Goal: Transaction & Acquisition: Purchase product/service

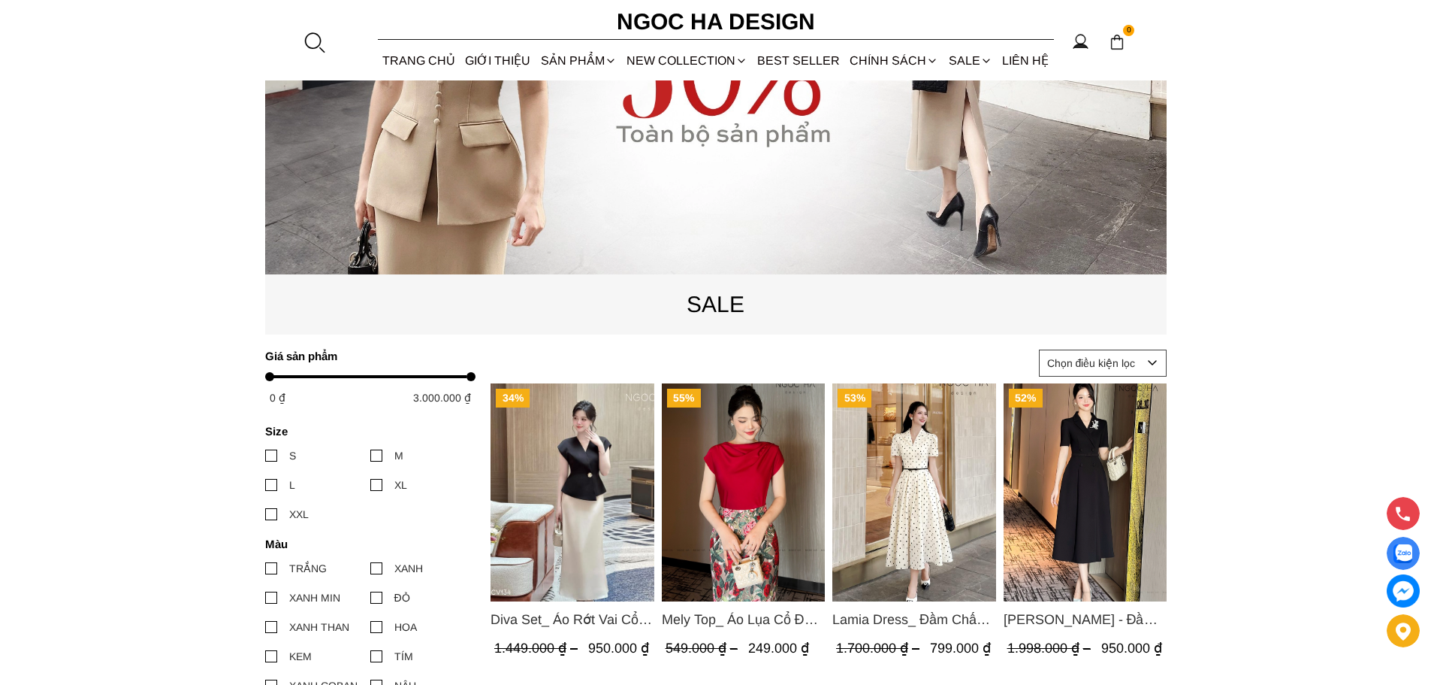
scroll to position [301, 0]
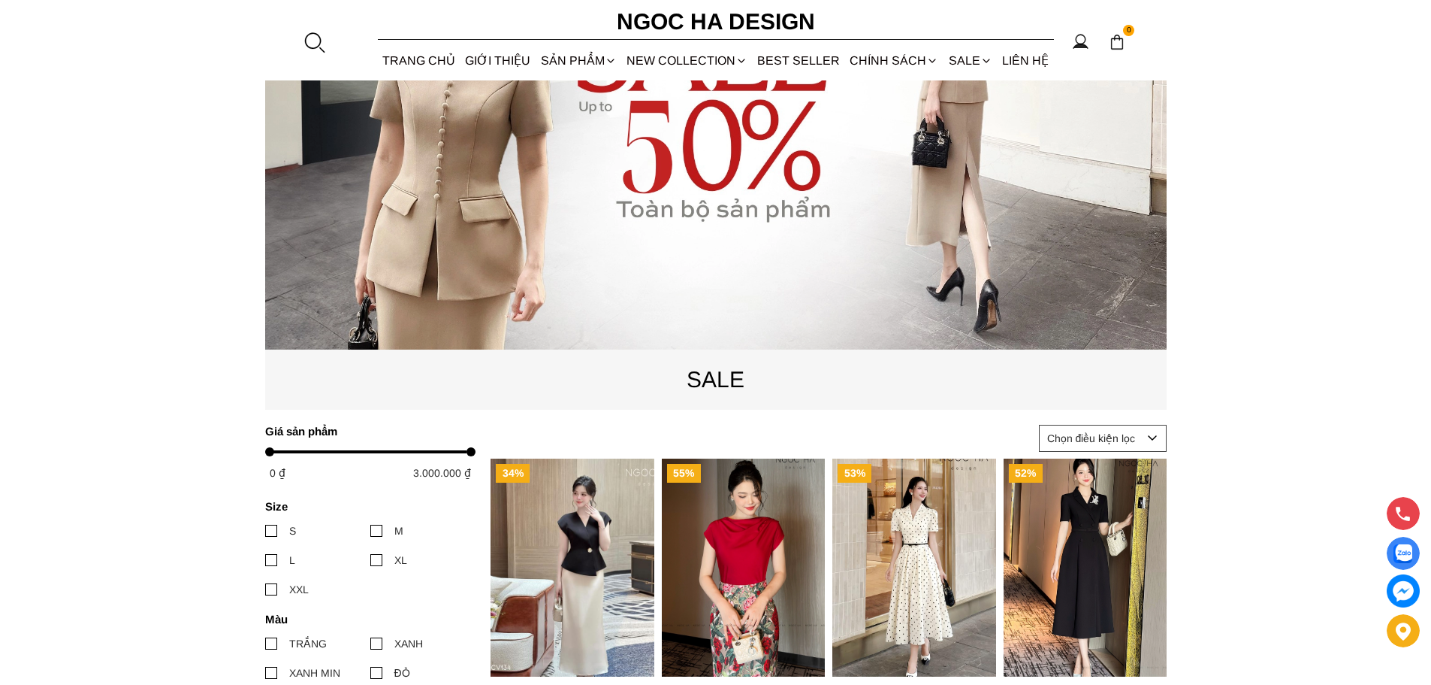
click at [374, 561] on div at bounding box center [376, 560] width 12 height 12
click at [370, 560] on input "XL" at bounding box center [370, 560] width 0 height 0
click at [471, 451] on div at bounding box center [471, 451] width 9 height 9
drag, startPoint x: 470, startPoint y: 452, endPoint x: 331, endPoint y: 454, distance: 138.3
click at [331, 454] on div at bounding box center [338, 451] width 17 height 17
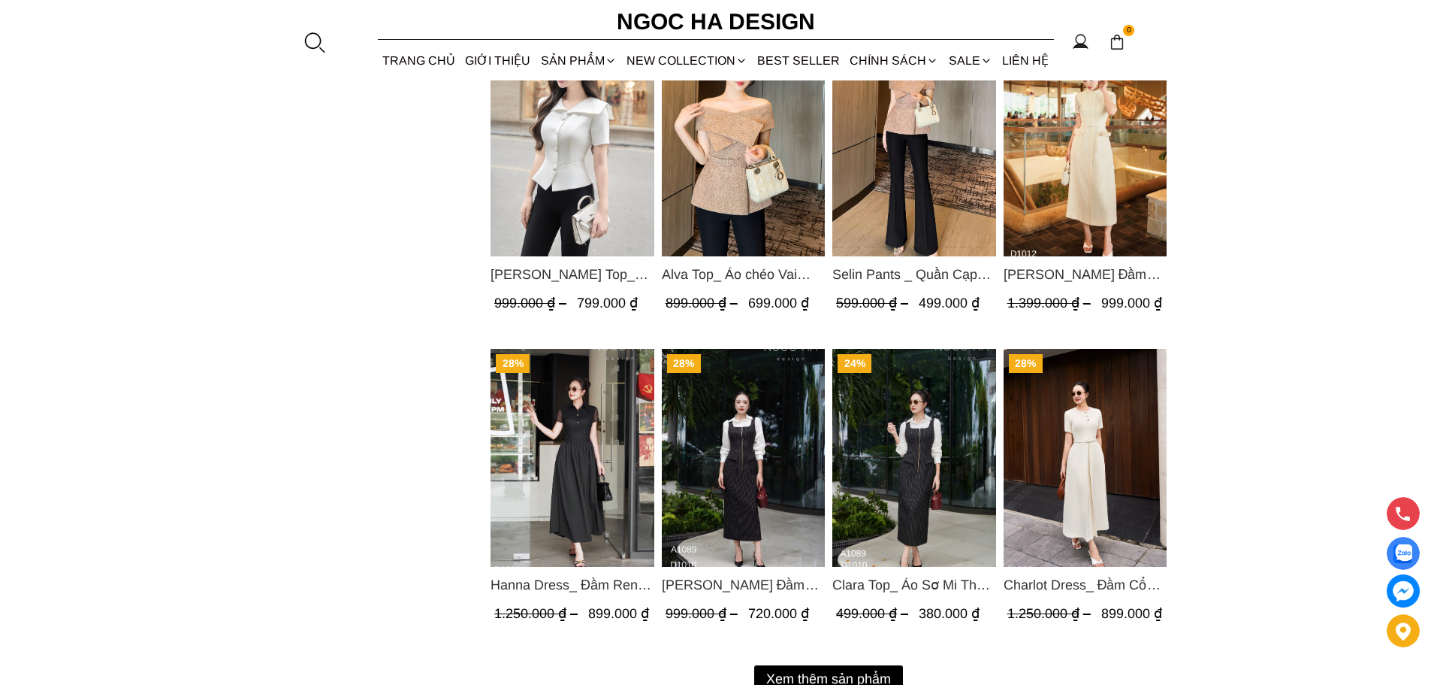
scroll to position [1803, 0]
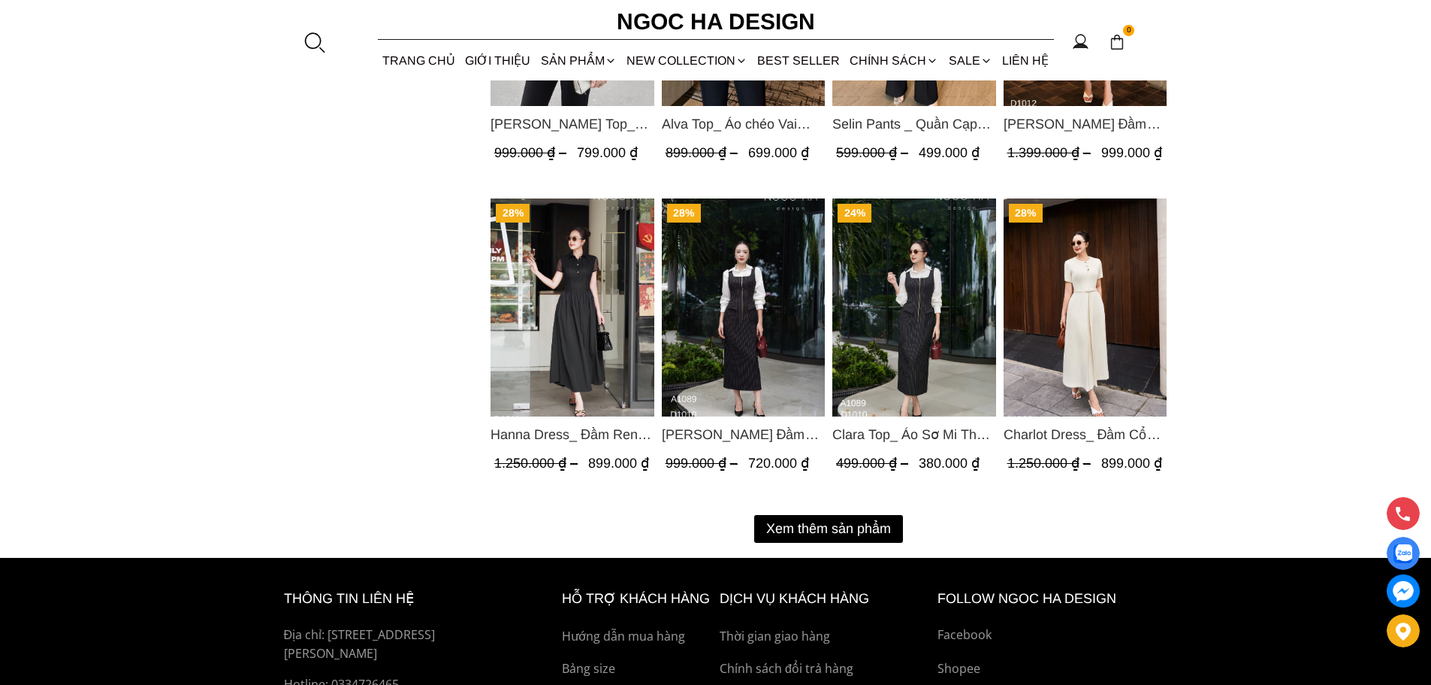
click at [874, 522] on button "Xem thêm sản phẩm" at bounding box center [828, 529] width 149 height 28
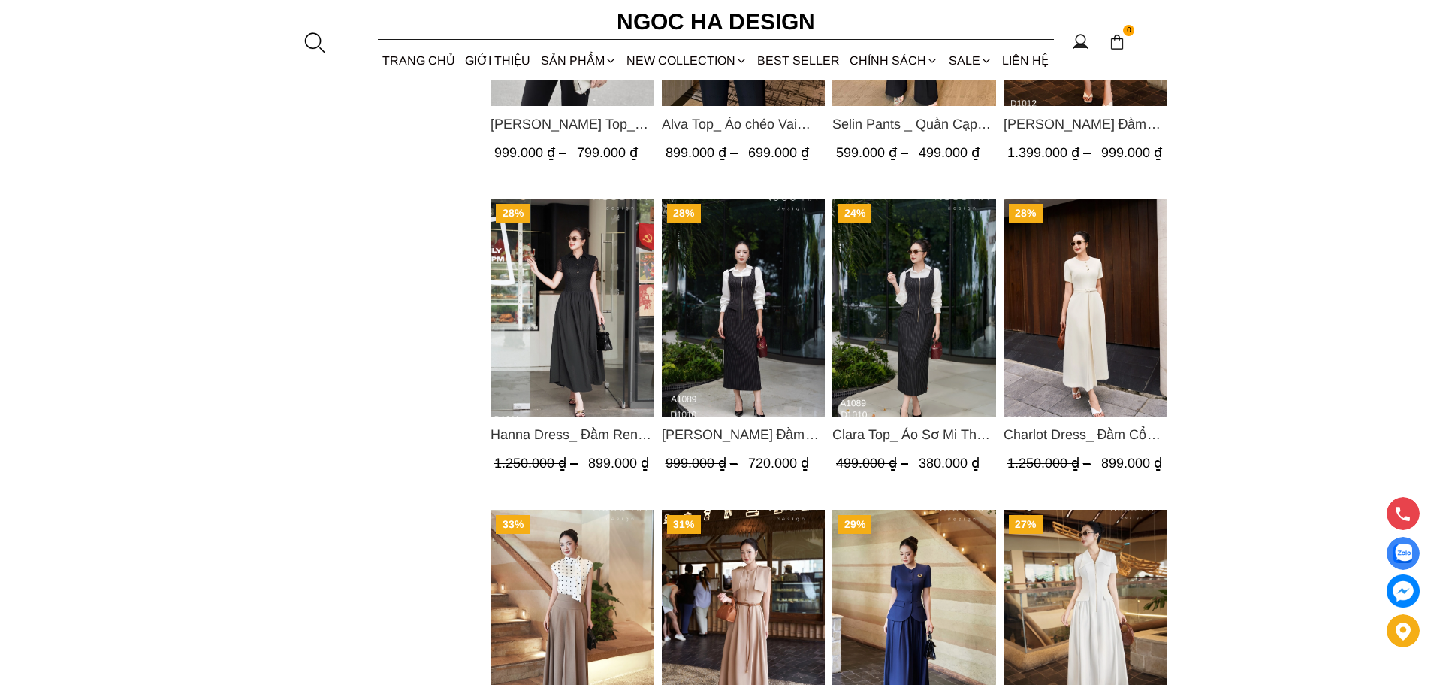
click at [746, 370] on img "Product image - Mary Dress_ Đầm Kẻ Sọc Sát Nách Khóa Đồng D1010" at bounding box center [743, 307] width 164 height 218
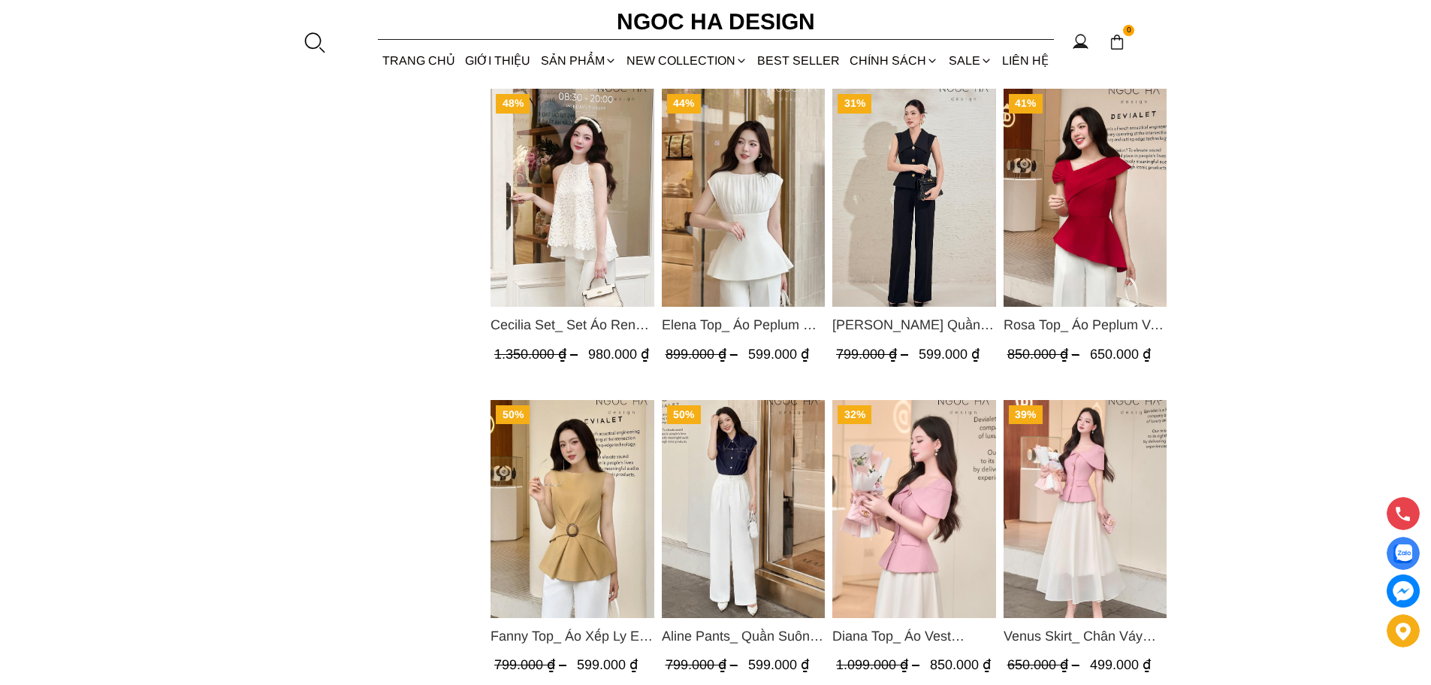
scroll to position [3456, 0]
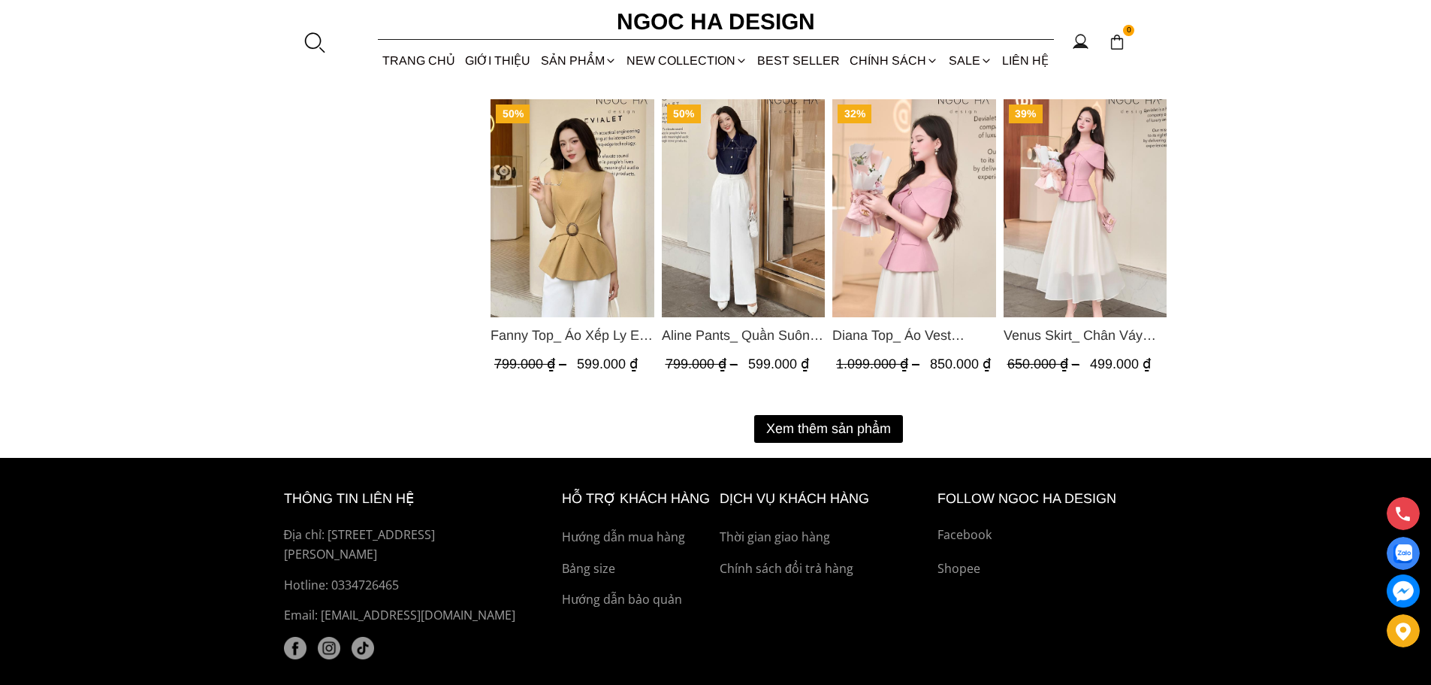
click at [843, 432] on button "Xem thêm sản phẩm" at bounding box center [828, 429] width 149 height 28
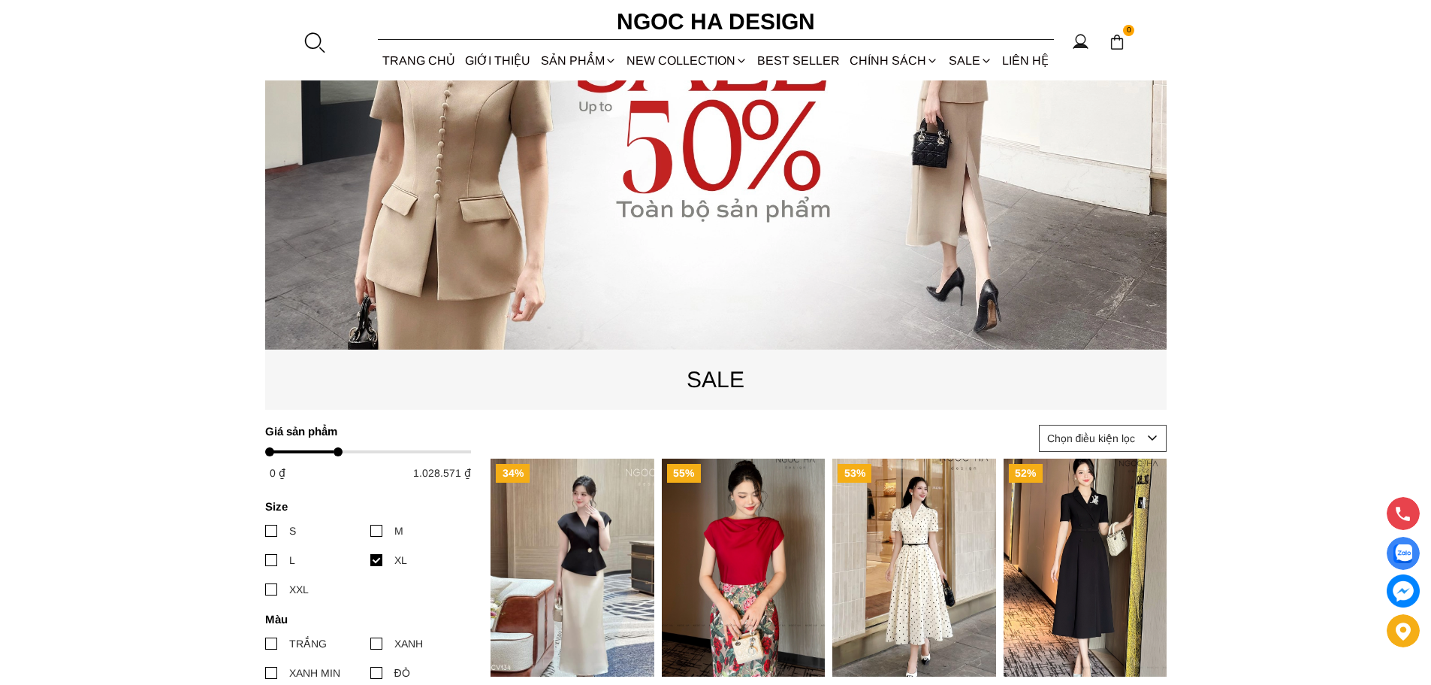
scroll to position [75, 0]
